Goal: Task Accomplishment & Management: Complete application form

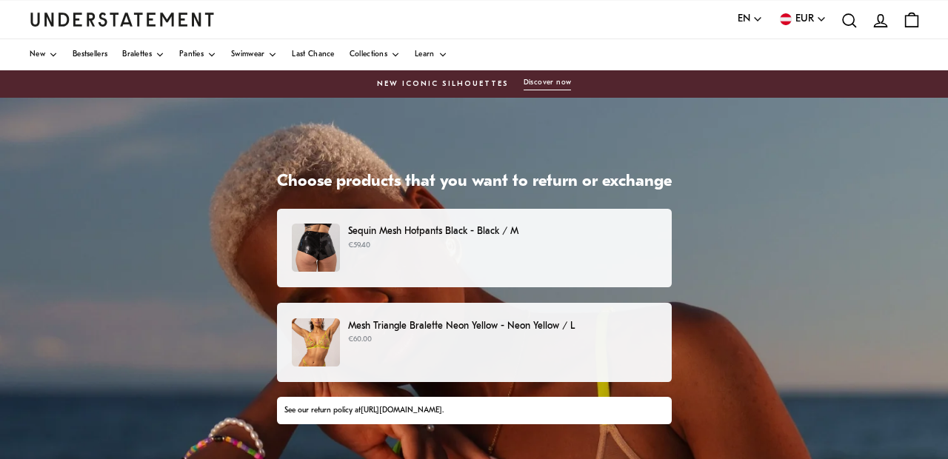
click at [417, 256] on div "Sequin Mesh Hotpants Black - Black / M €59.40" at bounding box center [474, 248] width 364 height 48
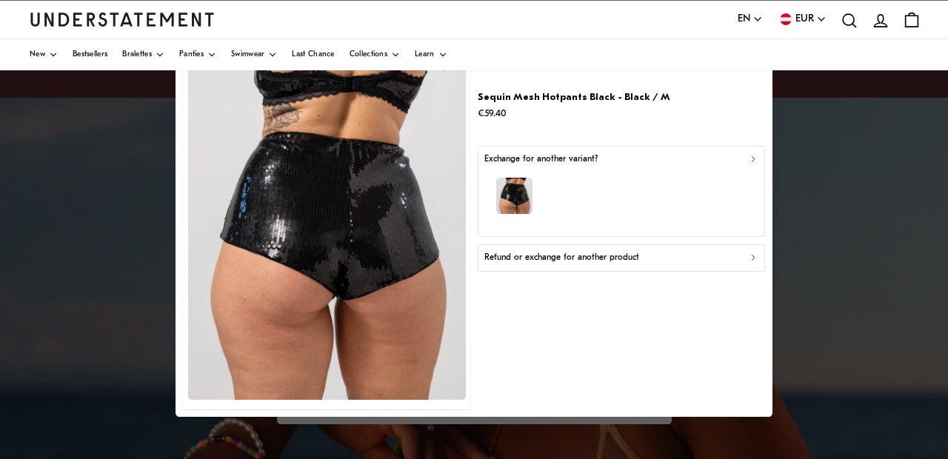
click at [611, 257] on p "Refund or exchange for another product" at bounding box center [561, 258] width 155 height 14
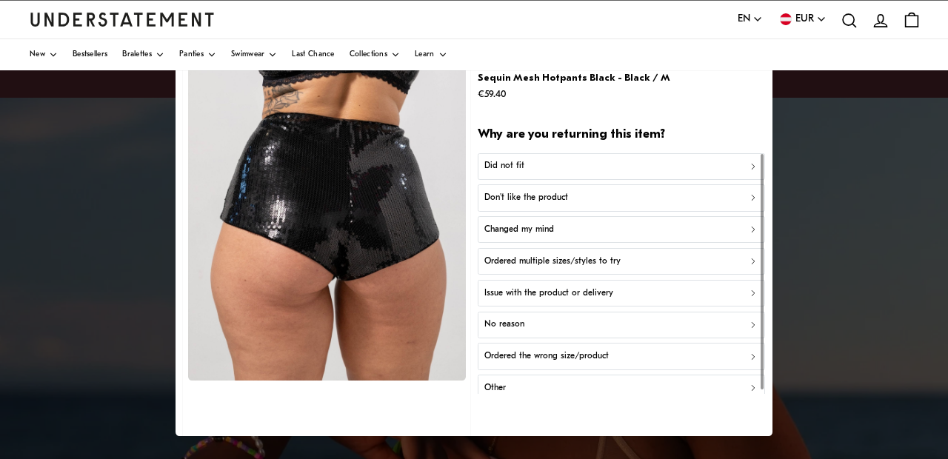
click at [561, 168] on div "Did not fit" at bounding box center [621, 166] width 274 height 14
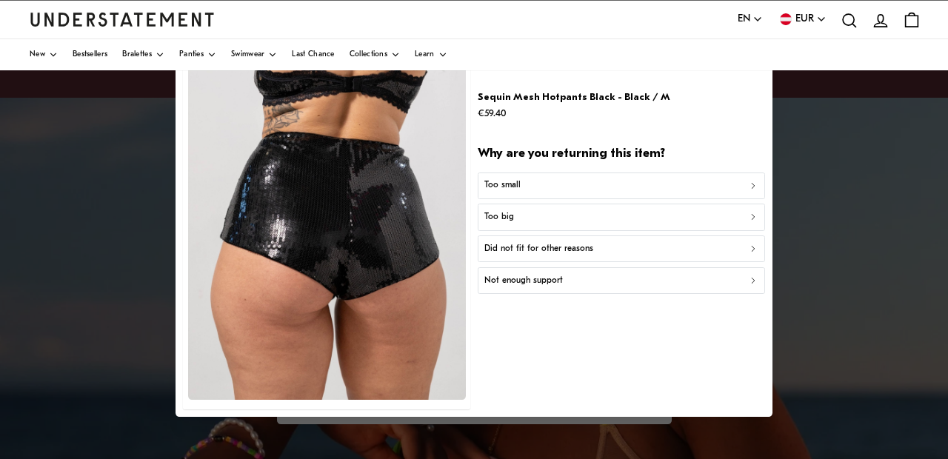
click at [543, 214] on div "Too big" at bounding box center [621, 217] width 274 height 14
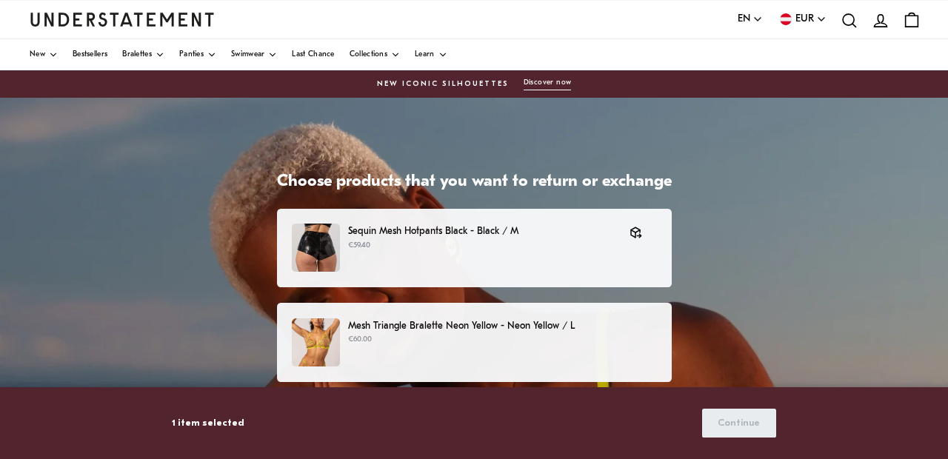
click at [525, 356] on div "Mesh Triangle Bralette Neon Yellow - Neon Yellow / L €60.00" at bounding box center [474, 342] width 364 height 48
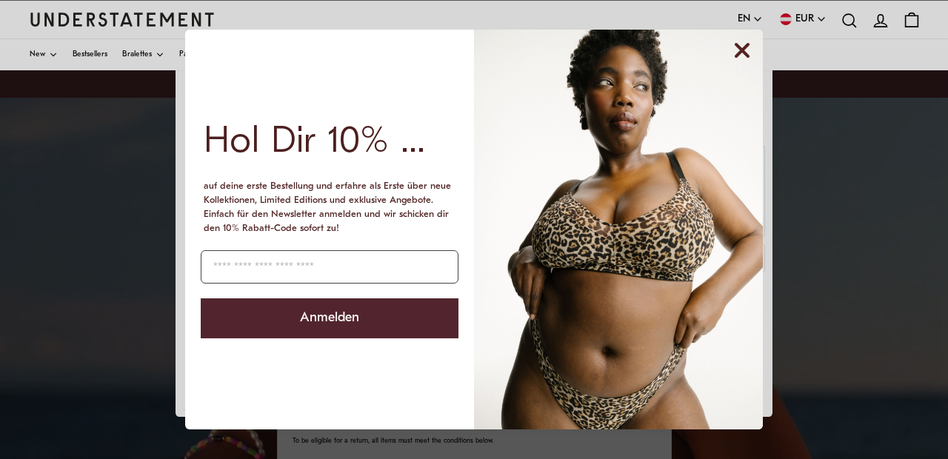
click at [750, 53] on circle "Close dialog" at bounding box center [742, 50] width 28 height 28
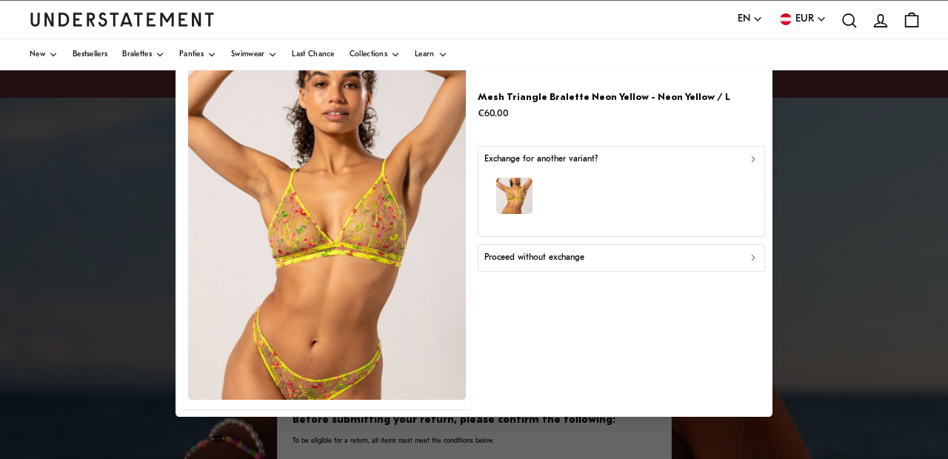
click at [589, 262] on div "Proceed without exchange" at bounding box center [621, 258] width 274 height 14
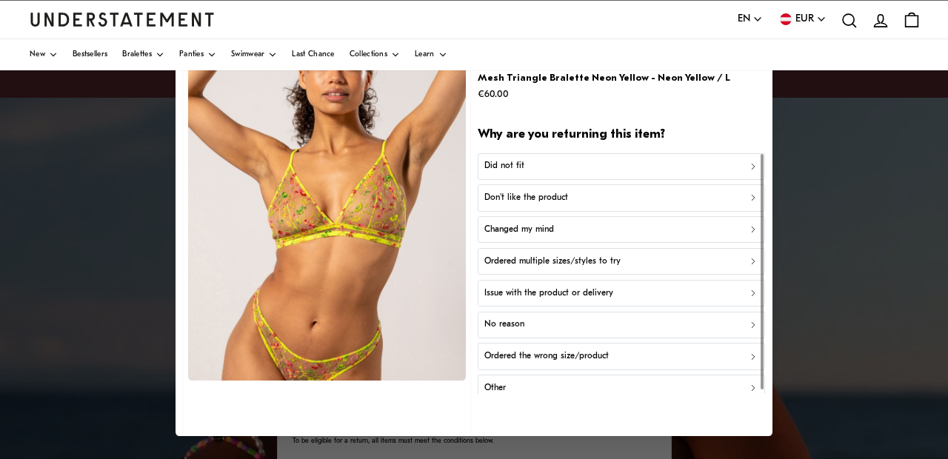
click at [587, 184] on button "Don't like the product" at bounding box center [621, 197] width 287 height 27
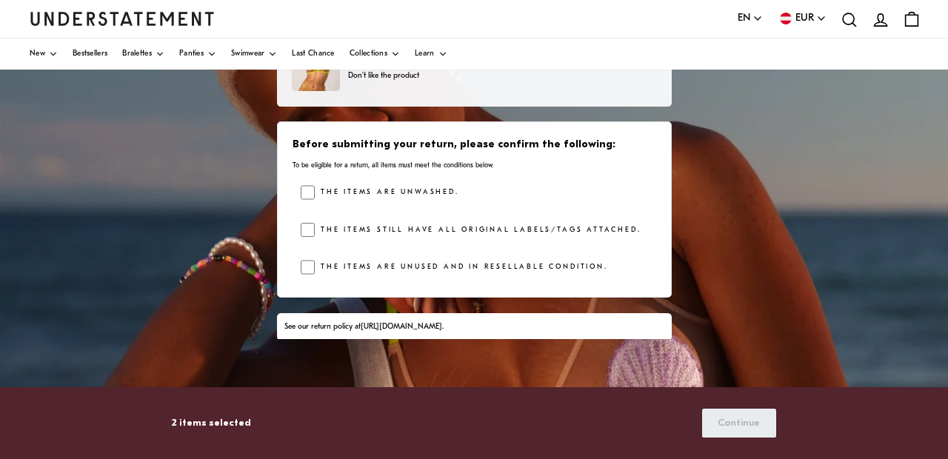
scroll to position [184, 0]
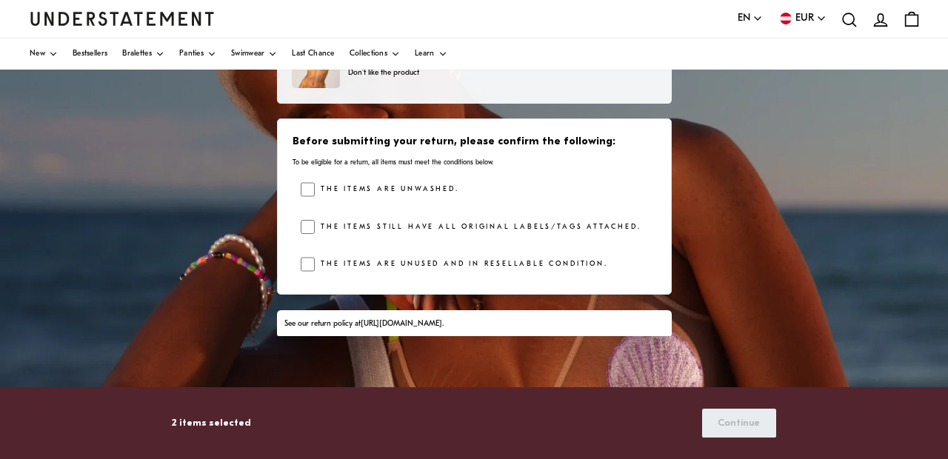
click at [303, 190] on div at bounding box center [308, 189] width 15 height 15
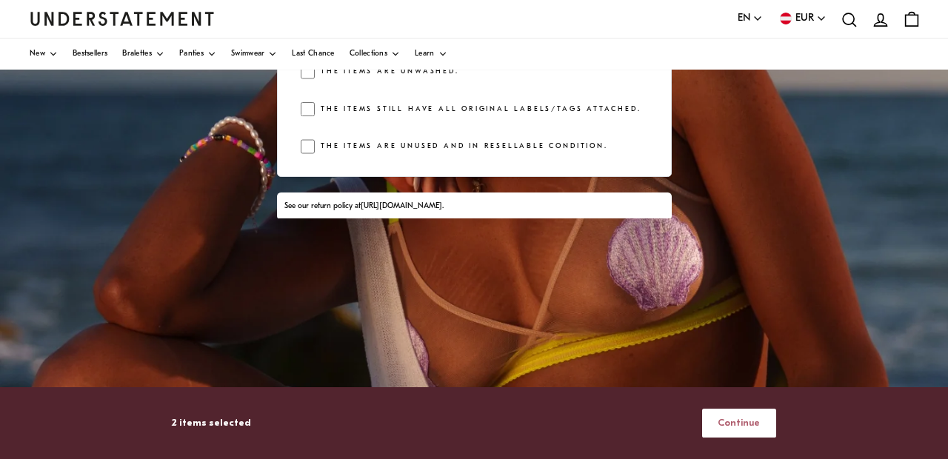
scroll to position [353, 0]
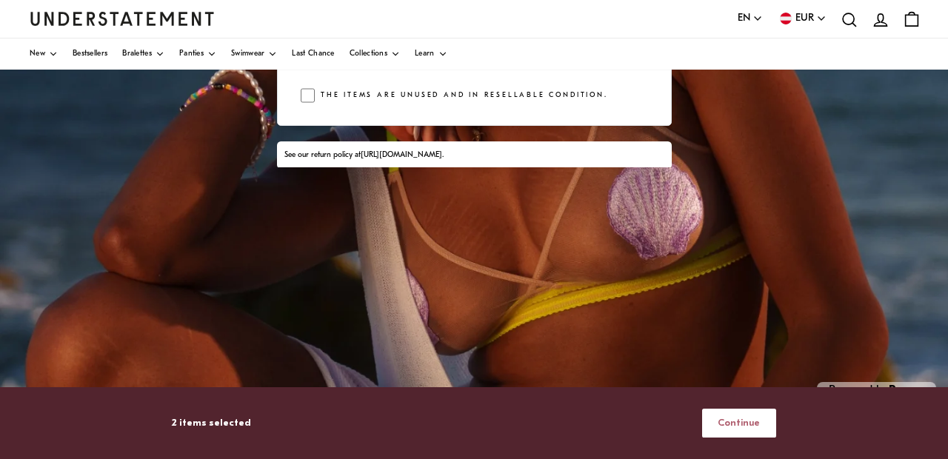
click at [750, 418] on span "Continue" at bounding box center [739, 423] width 42 height 27
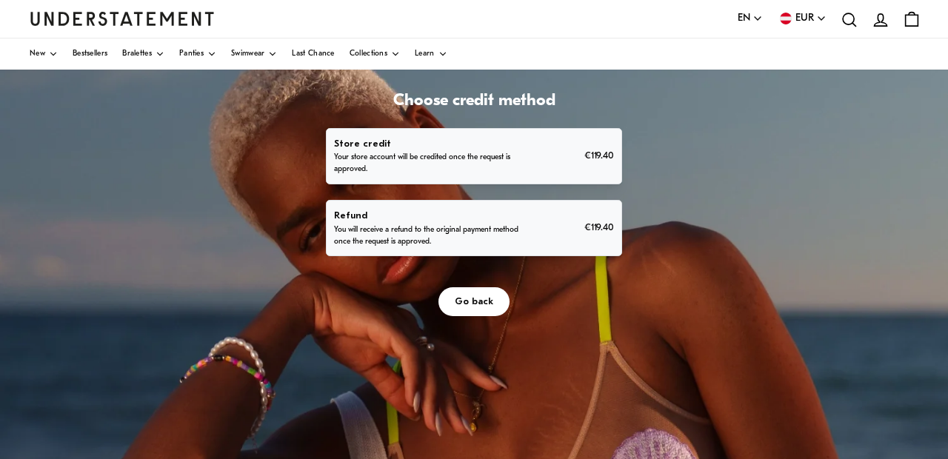
scroll to position [80, 0]
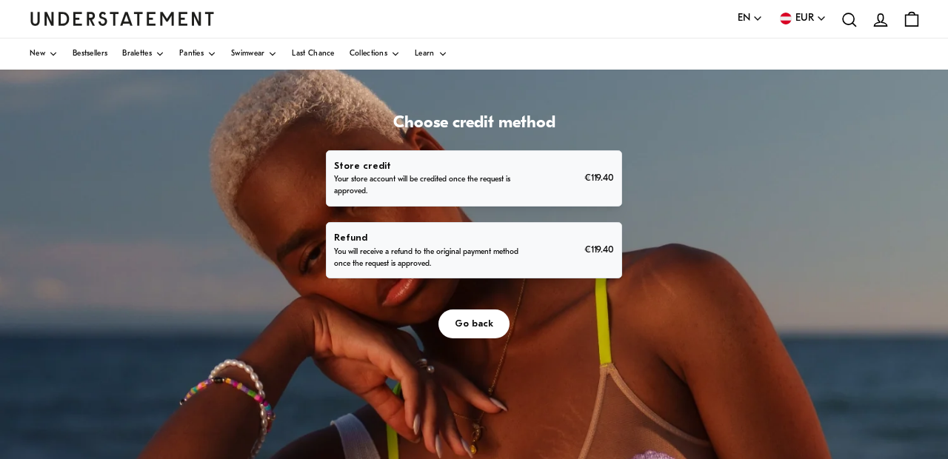
scroll to position [59, 0]
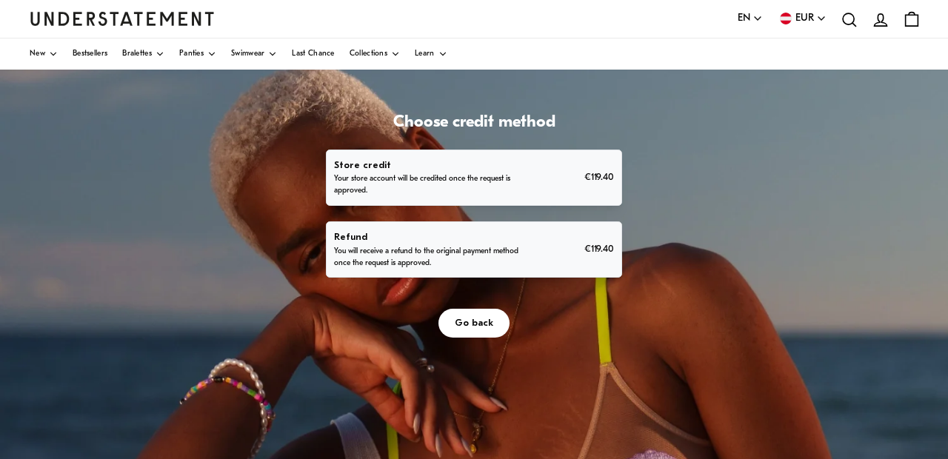
click at [522, 270] on p "You will receive a refund to the original payment method once the request is ap…" at bounding box center [428, 258] width 188 height 24
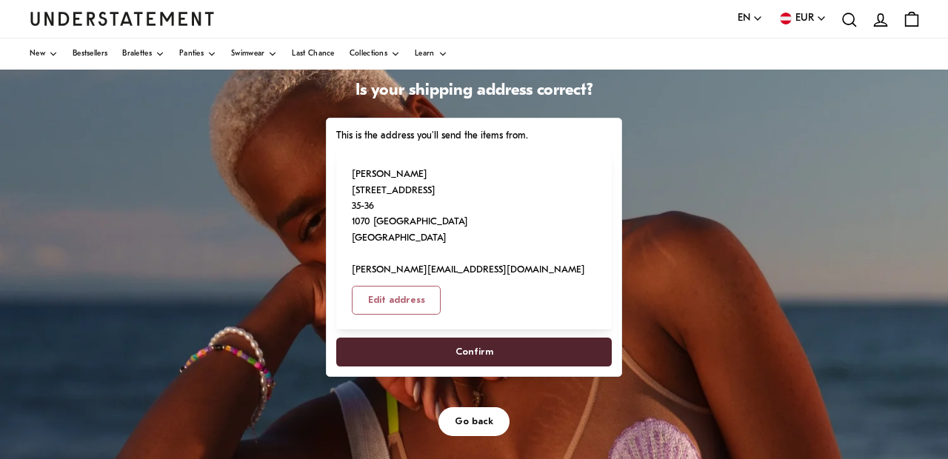
scroll to position [93, 0]
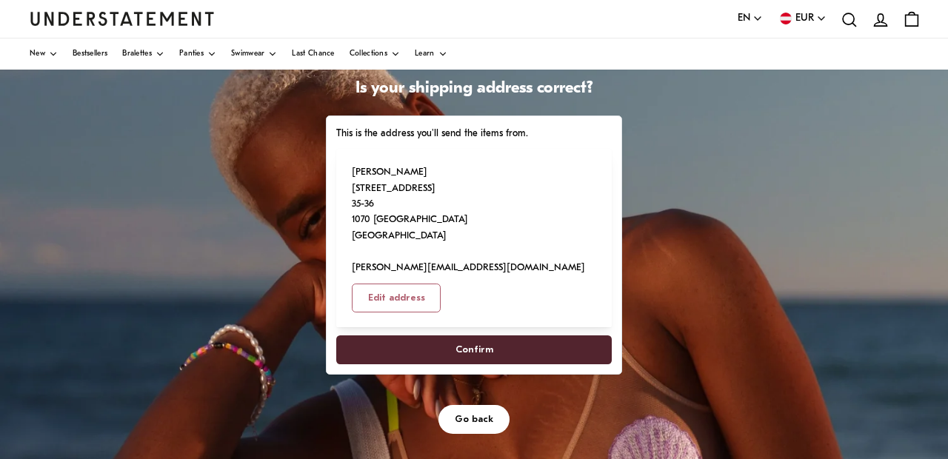
click at [595, 364] on span "Confirm" at bounding box center [474, 349] width 243 height 27
select select "**"
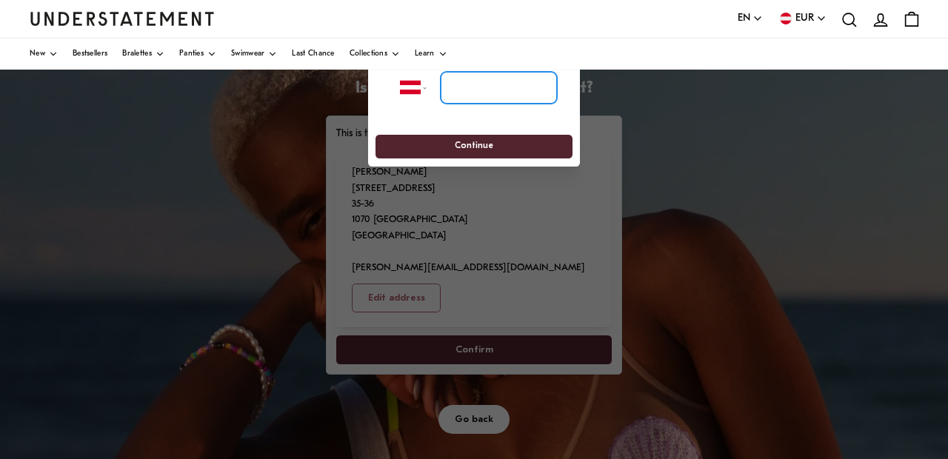
click at [506, 91] on input "tel" at bounding box center [499, 88] width 116 height 33
type input "****"
click at [515, 143] on span "Continue" at bounding box center [474, 147] width 170 height 23
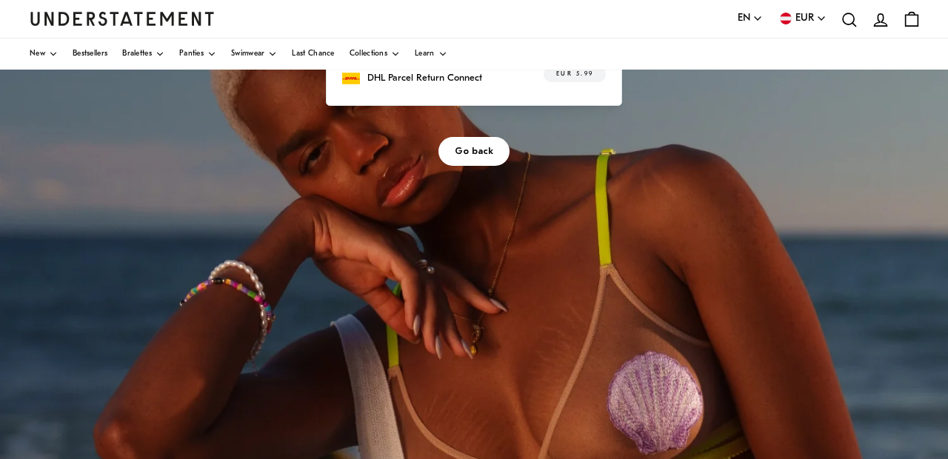
scroll to position [159, 0]
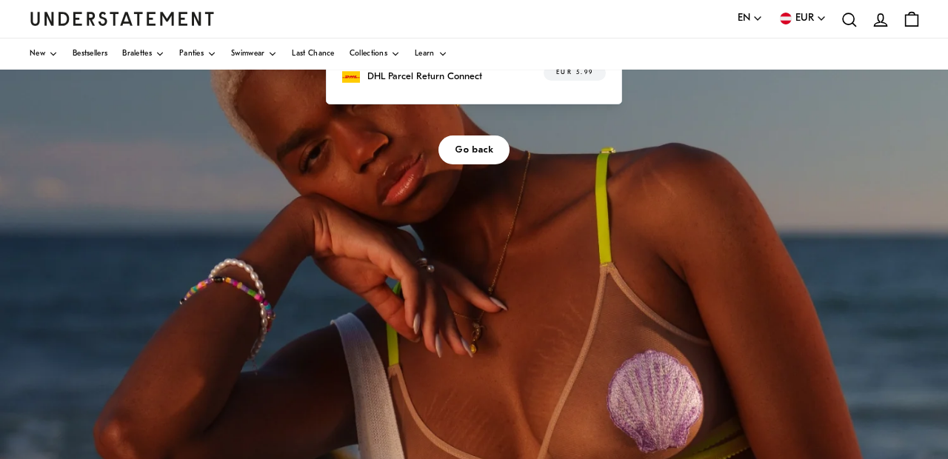
click at [482, 84] on p "DHL Parcel Return Connect" at bounding box center [424, 77] width 115 height 16
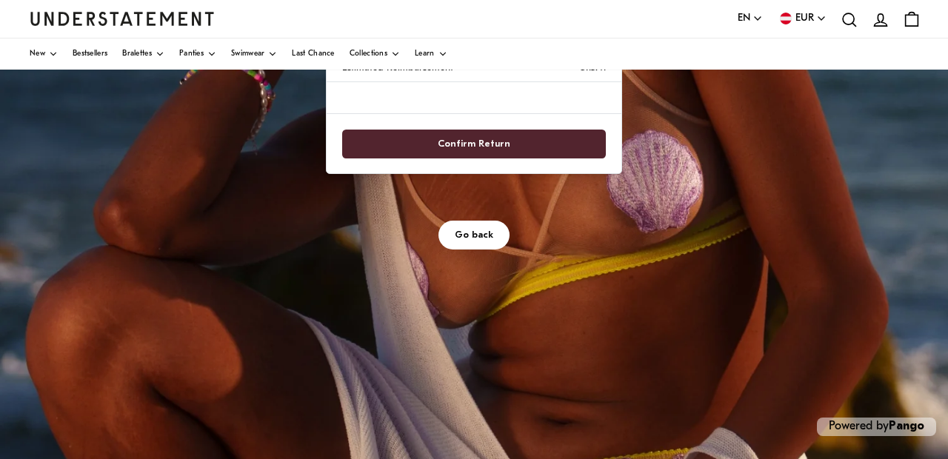
scroll to position [379, 0]
click at [555, 158] on span "Confirm Return" at bounding box center [474, 143] width 232 height 27
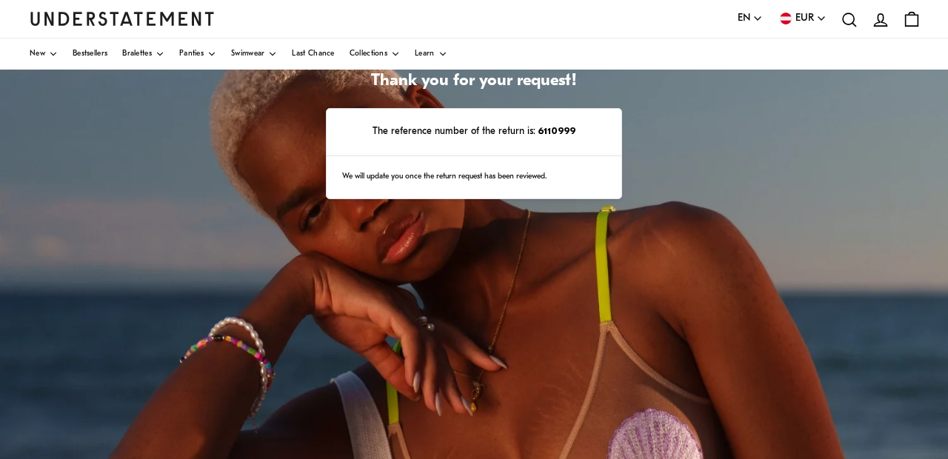
scroll to position [101, 0]
click at [833, 176] on div "Thank you for your request! The reference number of the return is: 6110999 We w…" at bounding box center [474, 367] width 948 height 741
